Goal: Check status: Check status

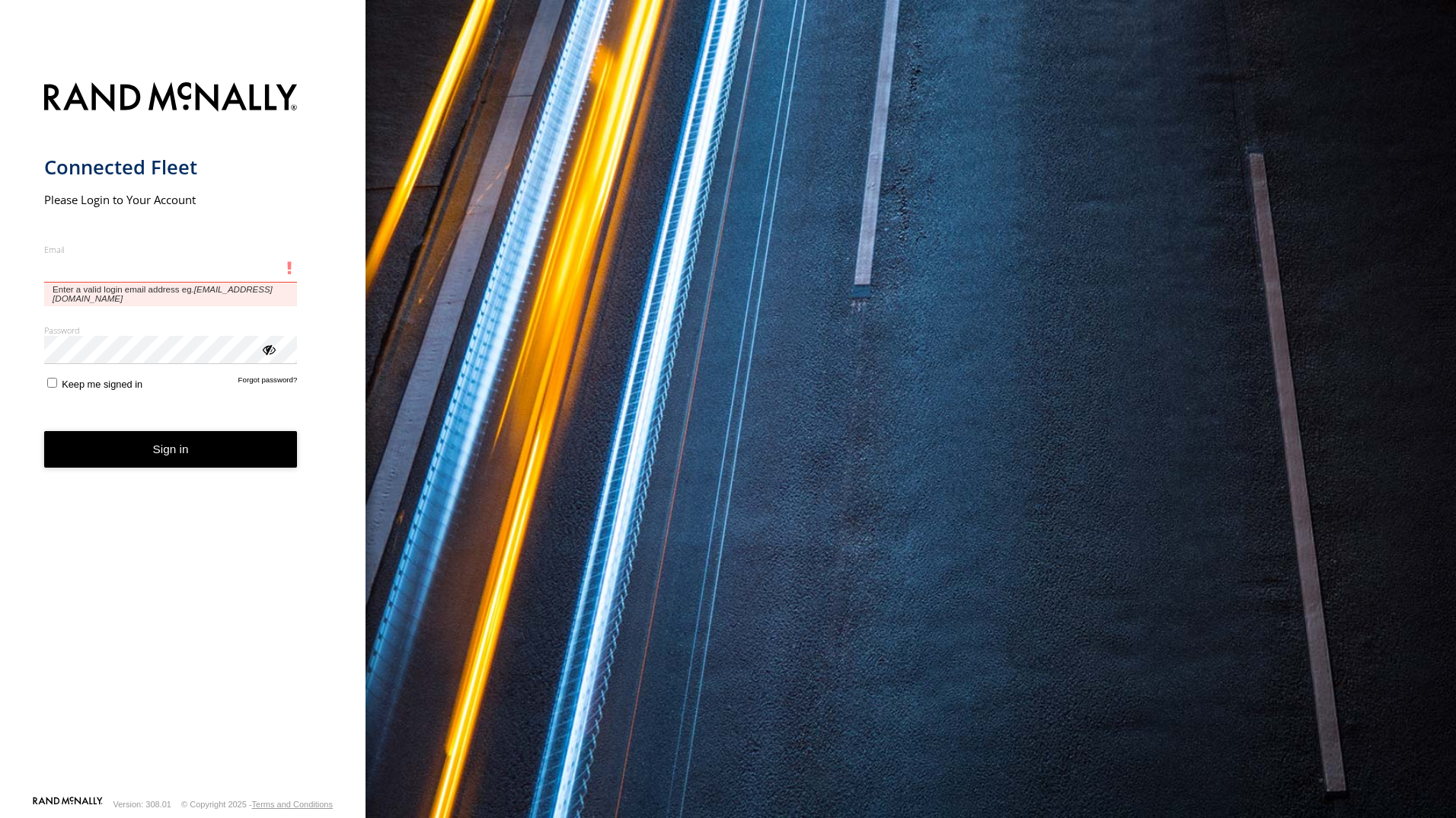
type input "**********"
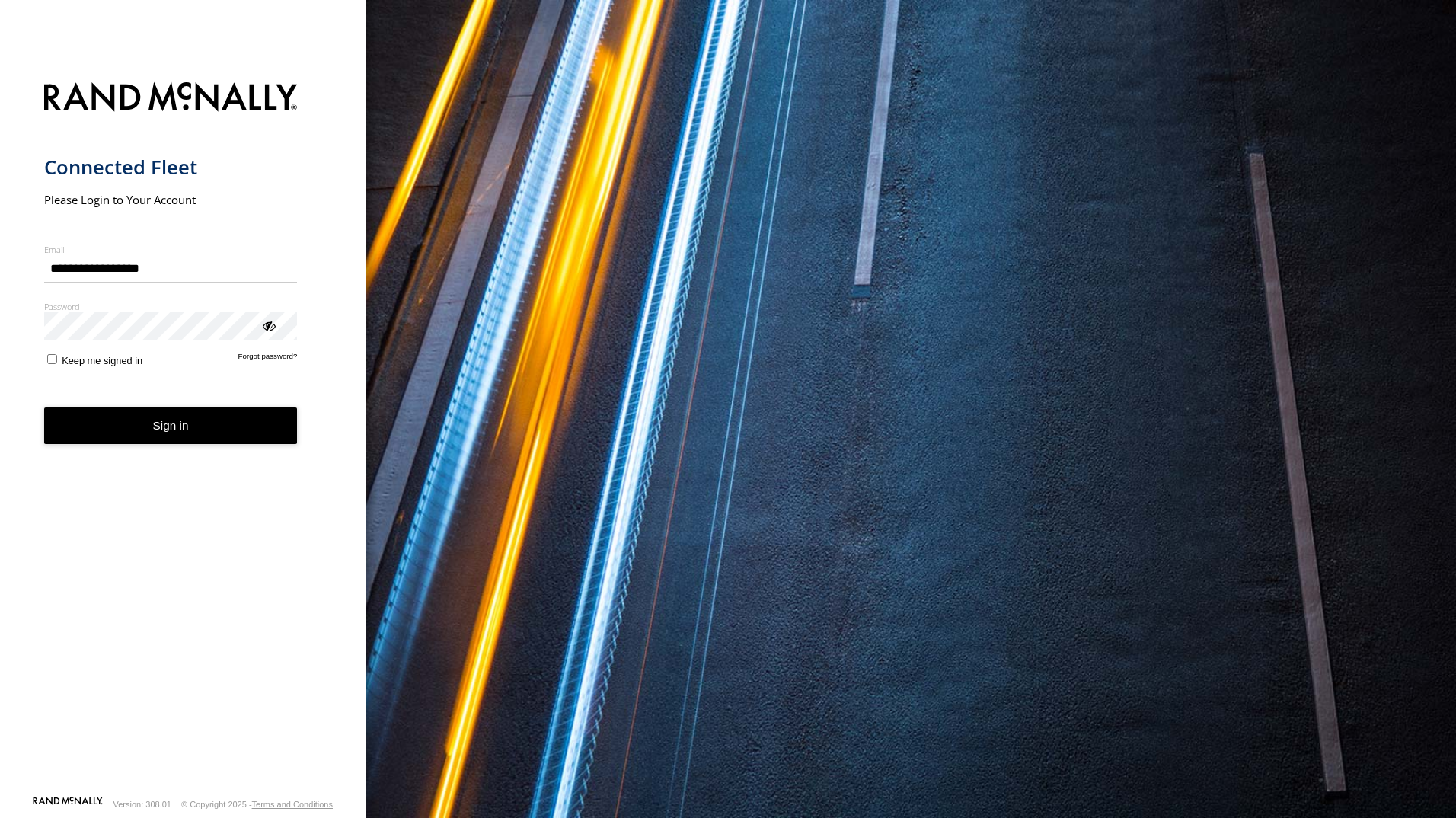
click at [142, 439] on button "Sign in" at bounding box center [170, 425] width 253 height 38
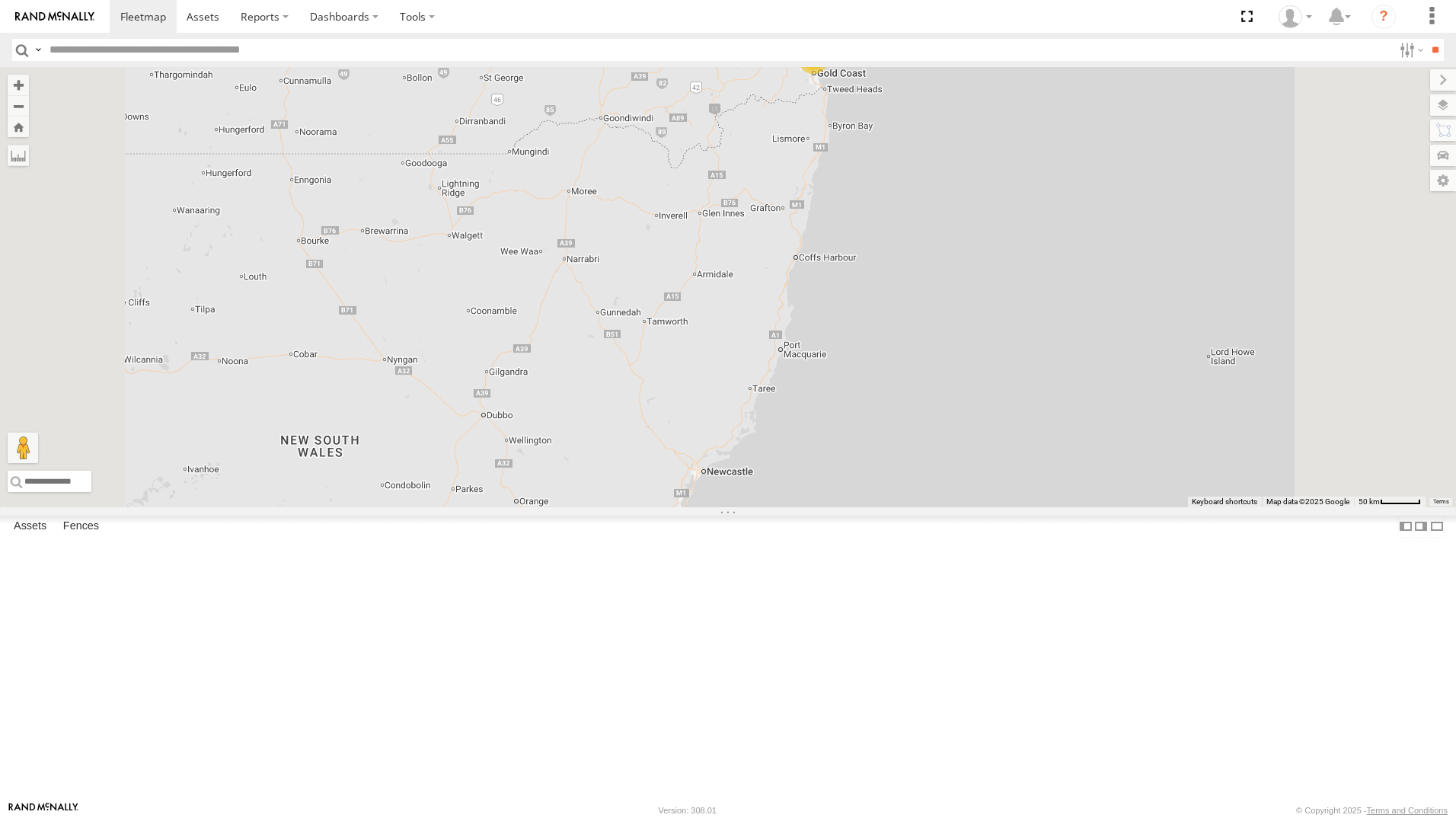
click at [0, 0] on div "Ian" at bounding box center [0, 0] width 0 height 0
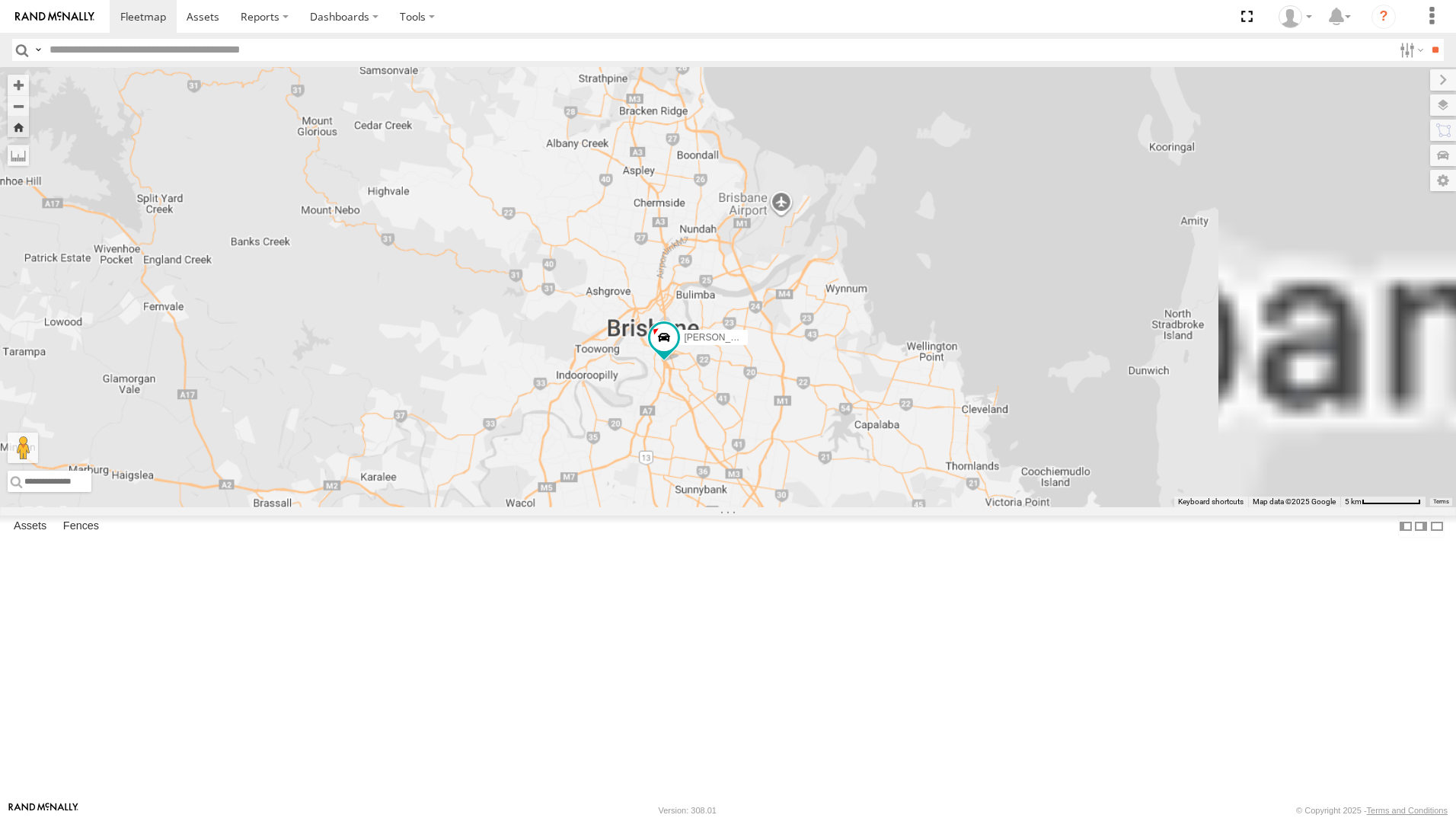
drag, startPoint x: 1189, startPoint y: 536, endPoint x: 916, endPoint y: 544, distance: 273.1
click at [916, 507] on div "Ian" at bounding box center [728, 286] width 1456 height 440
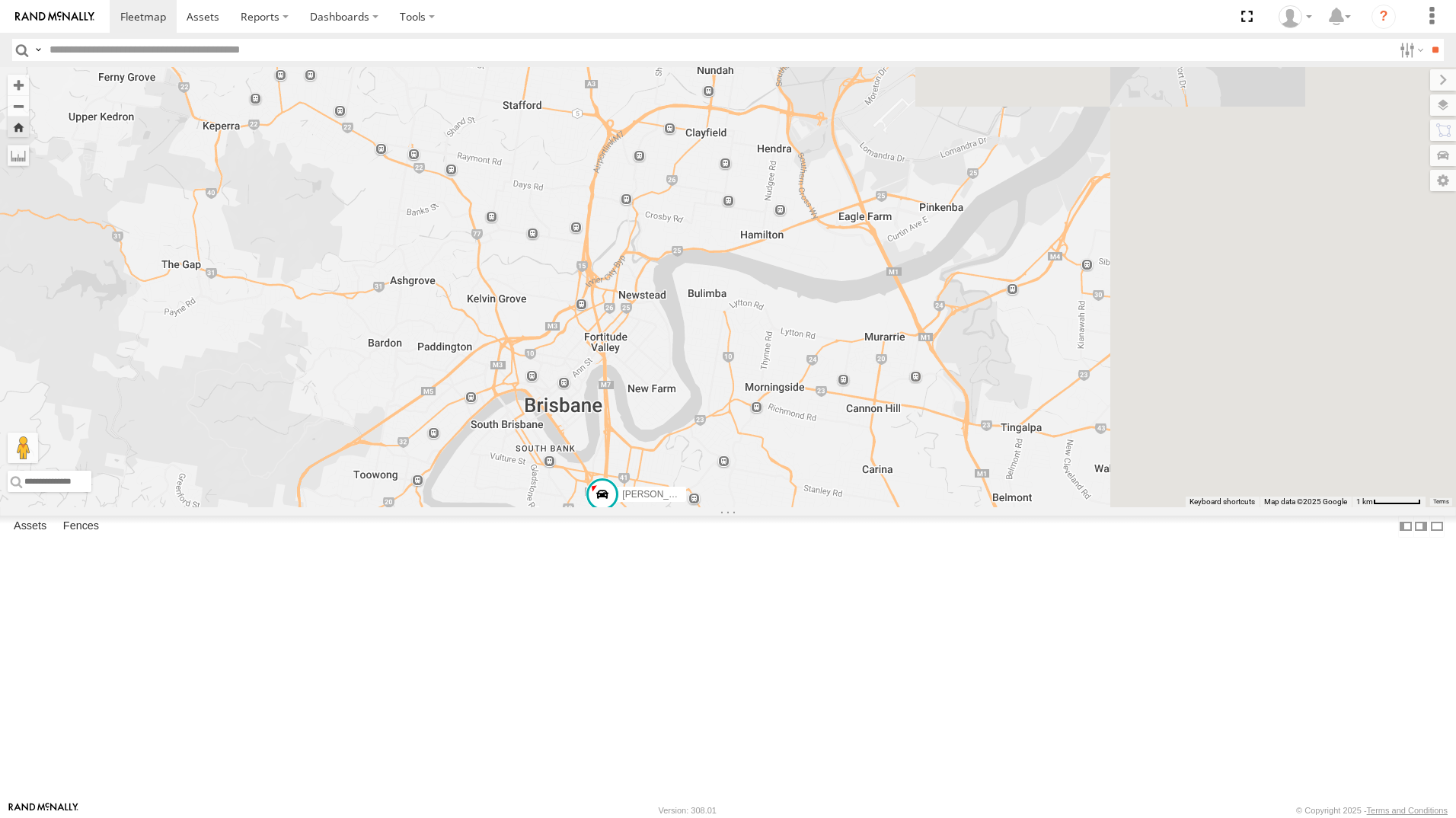
drag, startPoint x: 1166, startPoint y: 275, endPoint x: 915, endPoint y: 474, distance: 320.3
click at [920, 476] on div "Ian" at bounding box center [728, 286] width 1456 height 440
